Goal: Transaction & Acquisition: Book appointment/travel/reservation

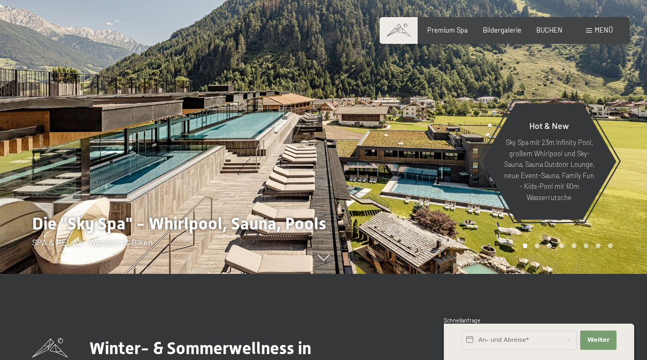
click at [553, 27] on span "BUCHEN" at bounding box center [549, 30] width 26 height 9
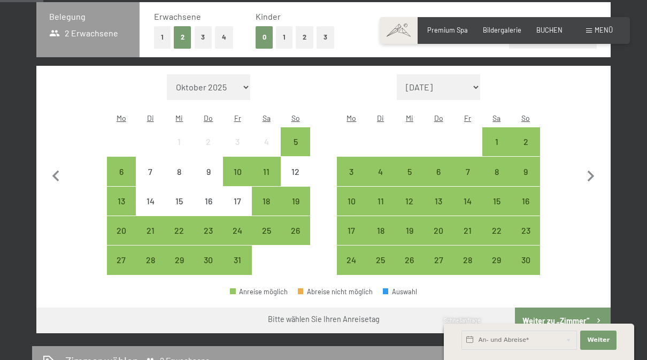
scroll to position [240, 0]
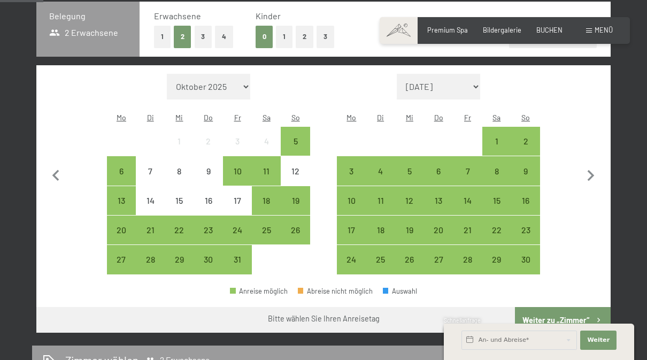
click at [294, 139] on div "5" at bounding box center [295, 150] width 27 height 27
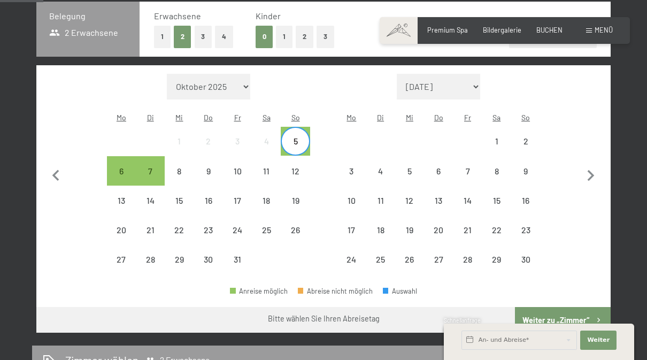
click at [151, 170] on div "7" at bounding box center [150, 180] width 27 height 27
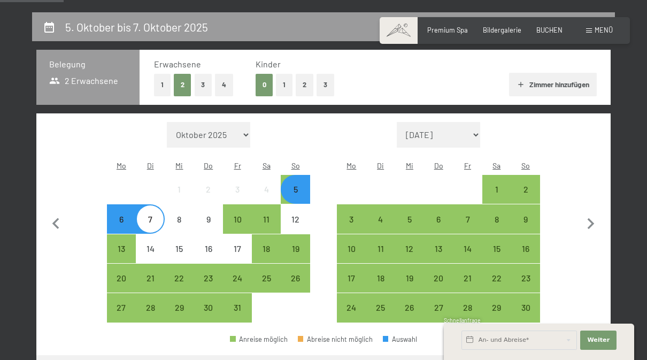
scroll to position [190, 0]
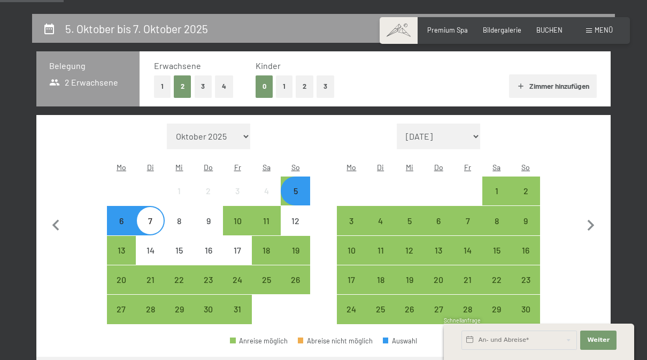
click at [305, 189] on div "5" at bounding box center [295, 200] width 27 height 27
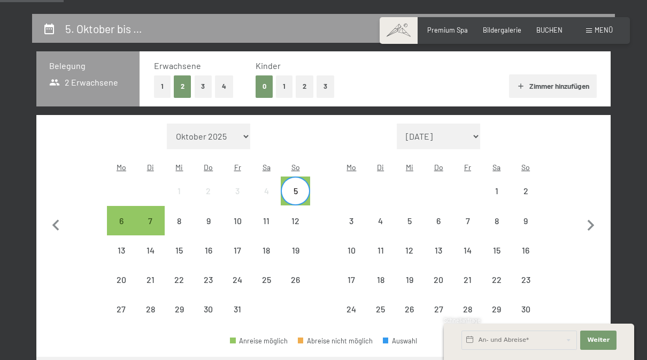
click at [298, 187] on div "5" at bounding box center [295, 200] width 27 height 27
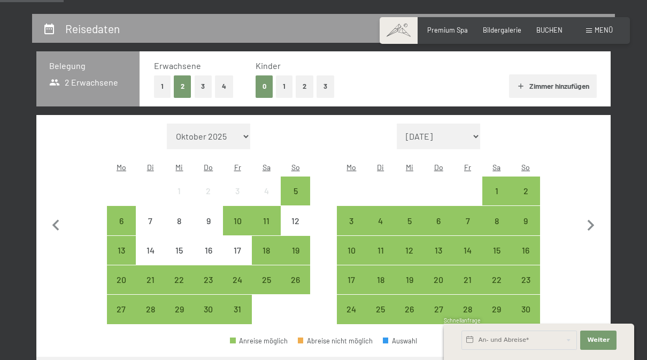
click at [239, 211] on div "10" at bounding box center [237, 220] width 27 height 27
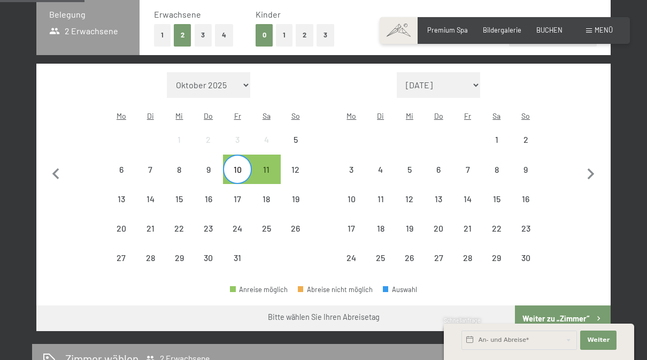
scroll to position [244, 0]
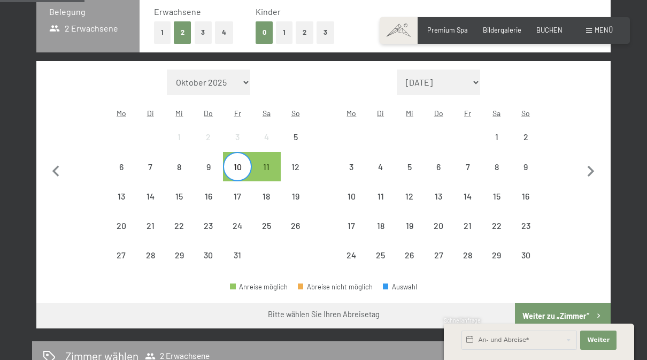
click at [238, 167] on div "10" at bounding box center [237, 176] width 27 height 27
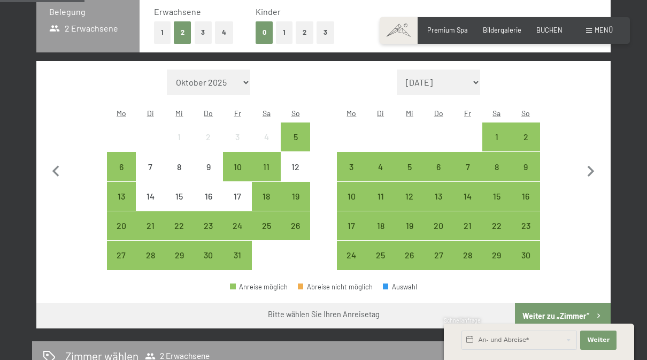
click at [302, 133] on div "5" at bounding box center [295, 146] width 27 height 27
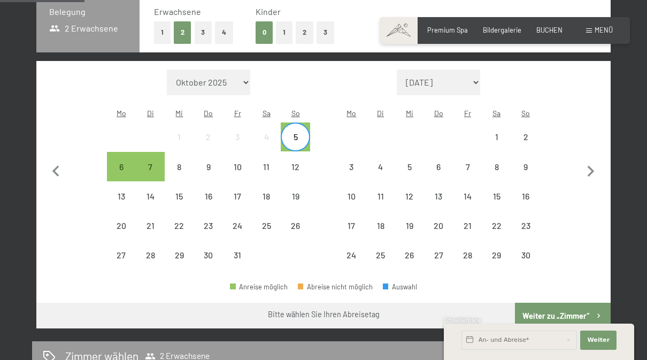
click at [297, 133] on div "5" at bounding box center [295, 146] width 27 height 27
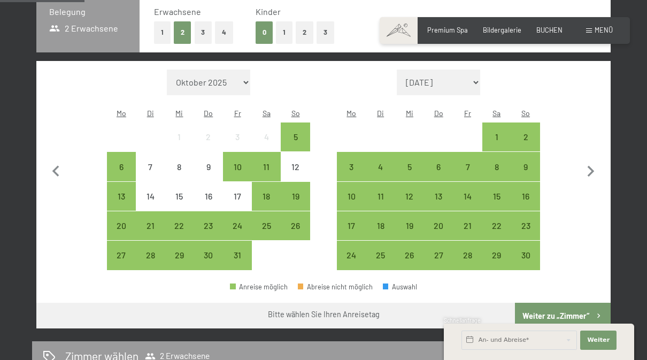
click at [241, 163] on div "10" at bounding box center [237, 176] width 27 height 27
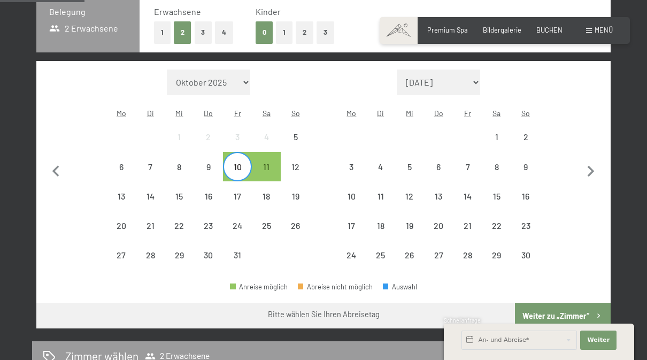
click at [244, 163] on div "10" at bounding box center [237, 176] width 27 height 27
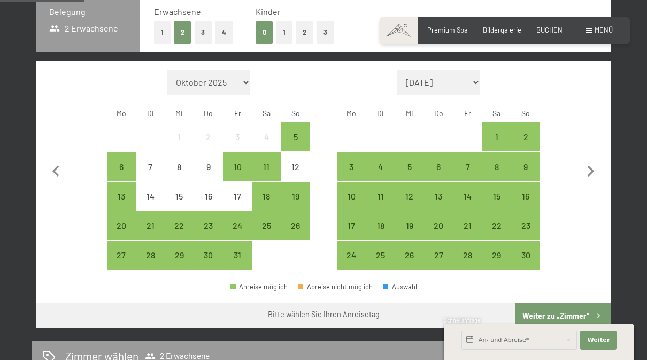
click at [270, 156] on div "11" at bounding box center [266, 166] width 27 height 27
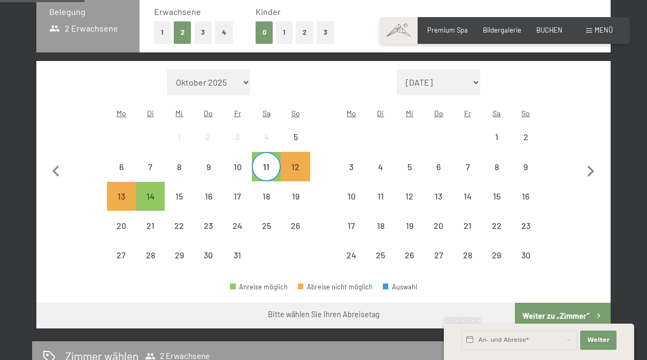
click at [263, 165] on div "11" at bounding box center [266, 176] width 27 height 27
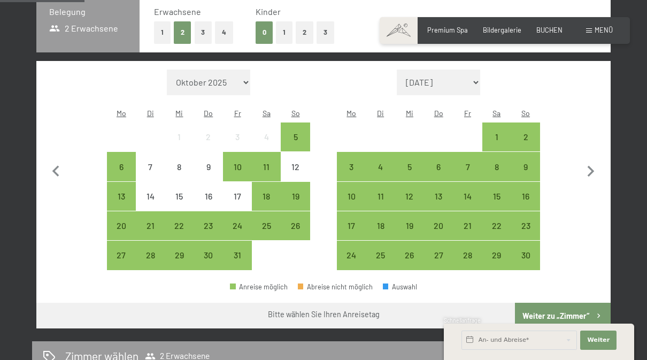
click at [118, 196] on div "13" at bounding box center [121, 205] width 27 height 27
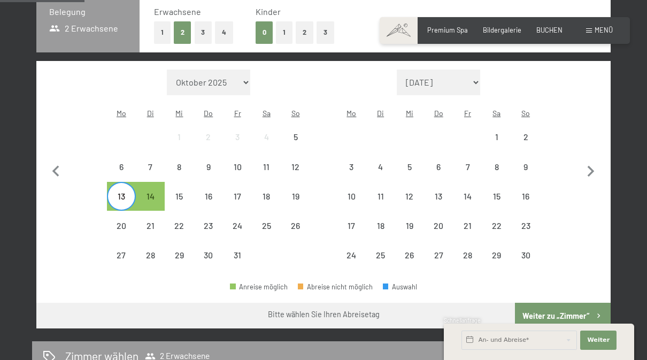
click at [127, 193] on div "13" at bounding box center [121, 205] width 27 height 27
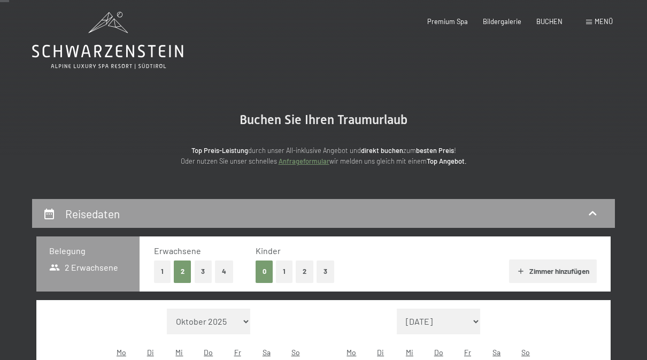
scroll to position [0, 0]
